Goal: Obtain resource: Download file/media

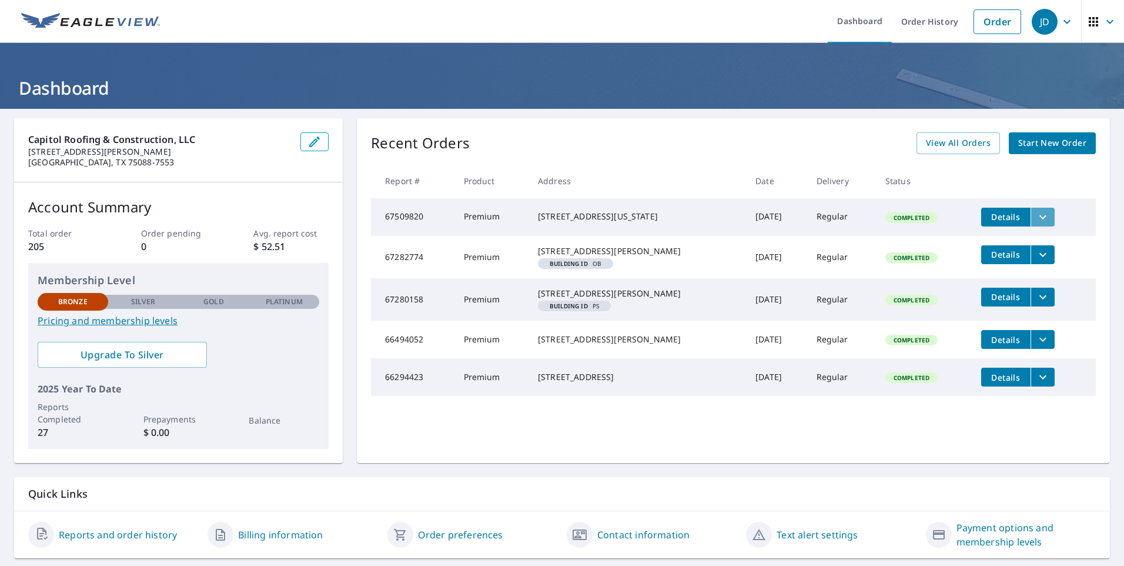
click at [1036, 220] on icon "filesDropdownBtn-67509820" at bounding box center [1043, 217] width 14 height 14
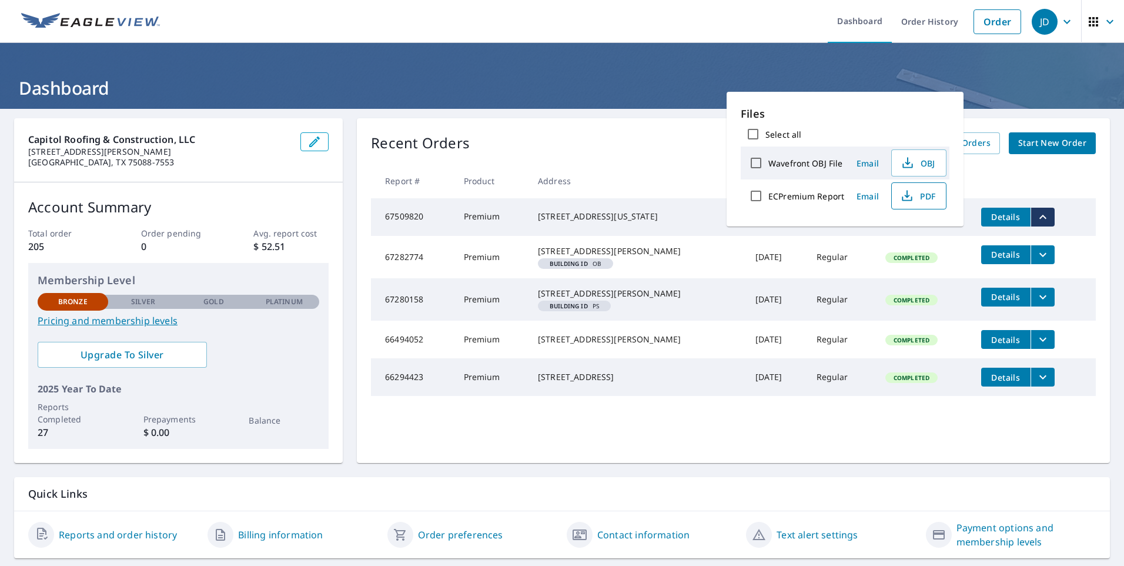
click at [913, 193] on span "PDF" at bounding box center [918, 196] width 38 height 14
click at [593, 82] on h1 "Dashboard" at bounding box center [562, 88] width 1096 height 24
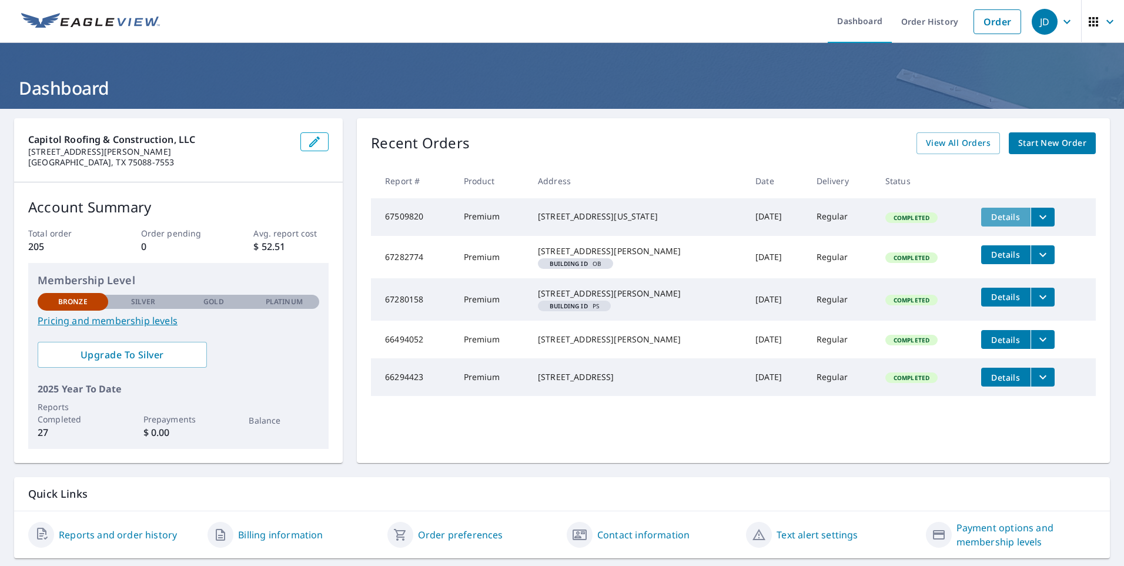
click at [988, 218] on span "Details" at bounding box center [1005, 216] width 35 height 11
click at [671, 143] on div "Recent Orders View All Orders Start New Order" at bounding box center [733, 143] width 725 height 22
click at [996, 214] on span "Details" at bounding box center [1005, 216] width 35 height 11
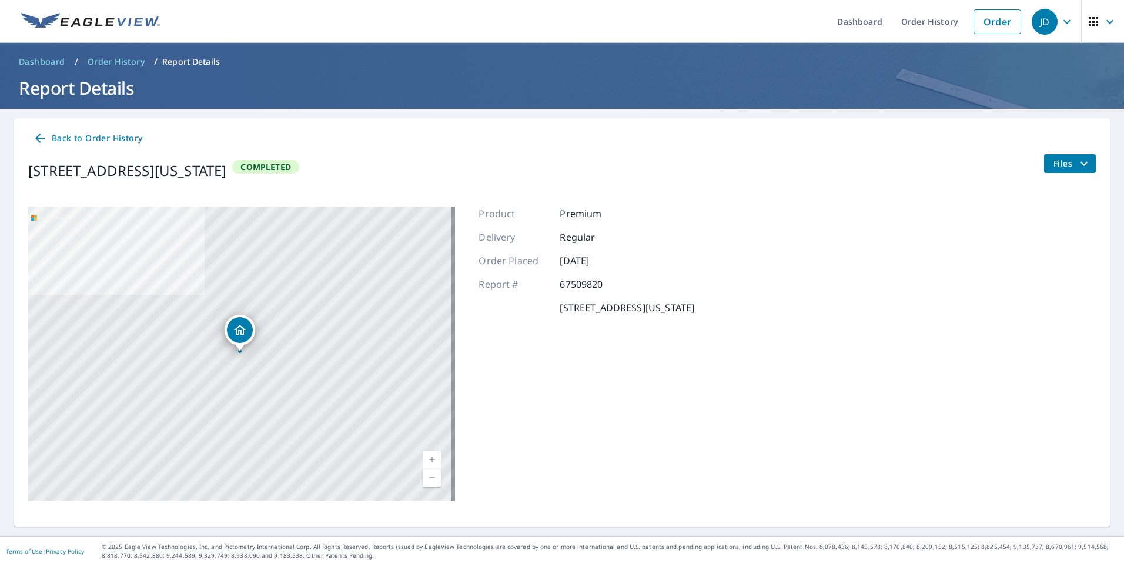
click at [42, 136] on icon at bounding box center [40, 138] width 14 height 14
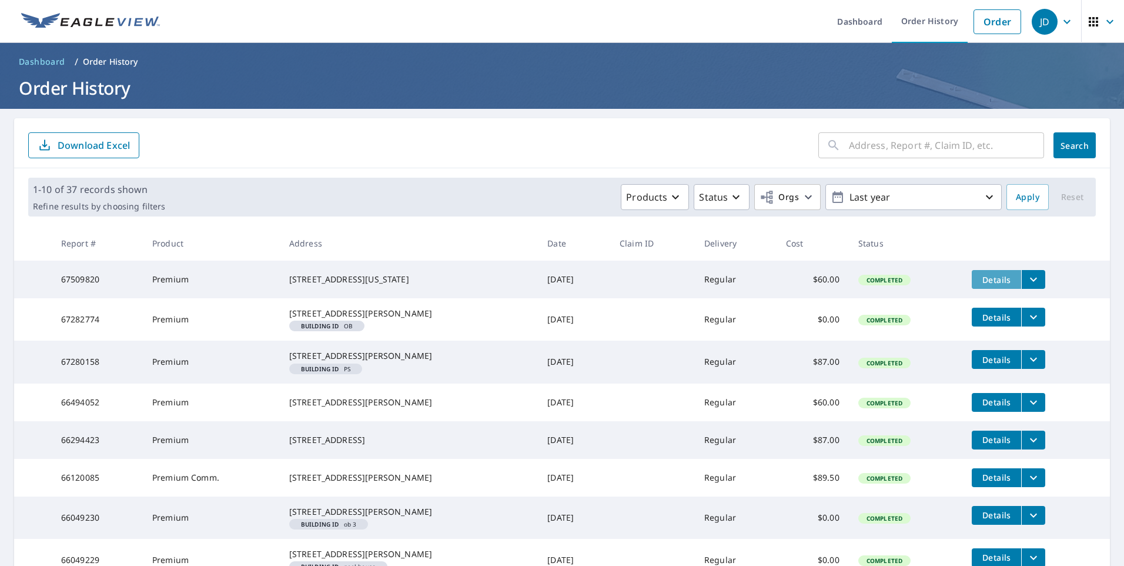
click at [980, 279] on span "Details" at bounding box center [996, 279] width 35 height 11
click at [1027, 279] on icon "filesDropdownBtn-67509820" at bounding box center [1034, 279] width 14 height 14
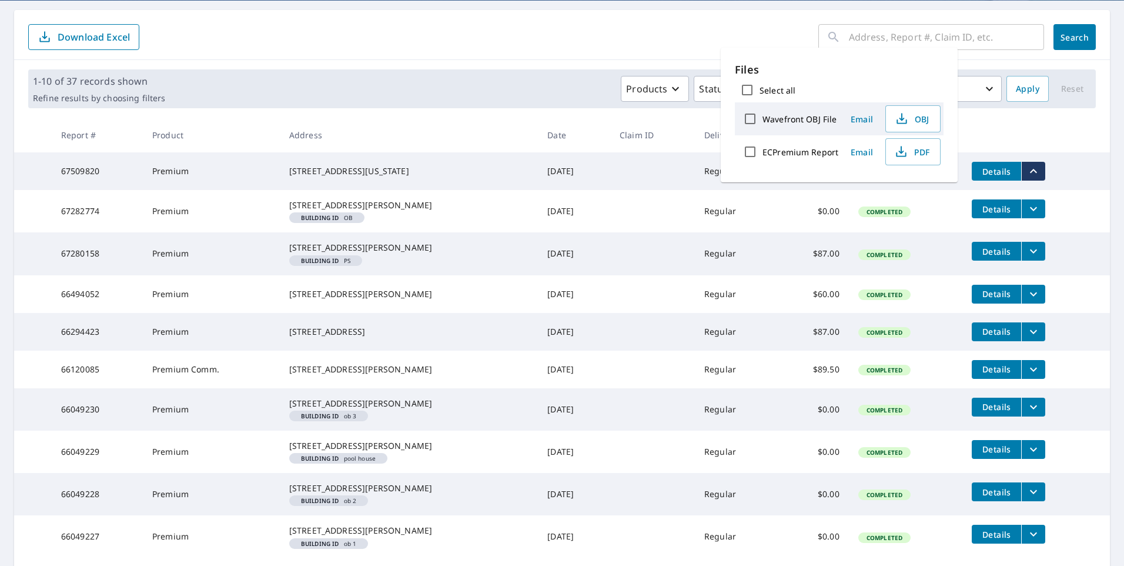
scroll to position [110, 0]
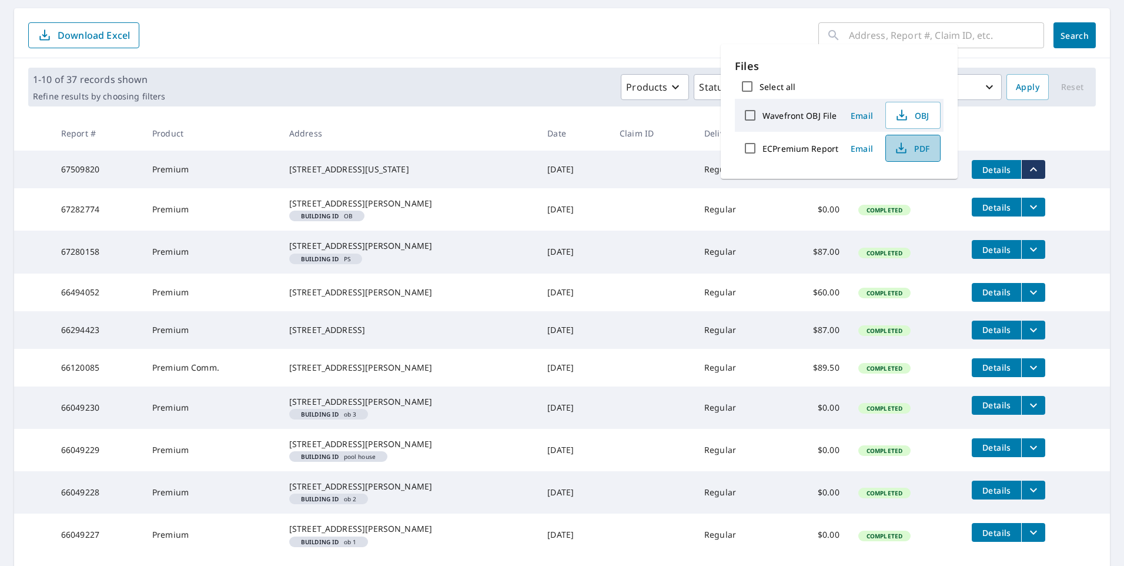
click at [916, 146] on span "PDF" at bounding box center [912, 148] width 38 height 14
click at [911, 151] on span "PDF" at bounding box center [912, 148] width 38 height 14
